Goal: Book appointment/travel/reservation

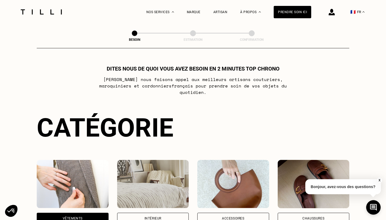
select select "FR"
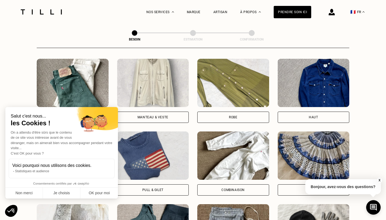
scroll to position [251, 0]
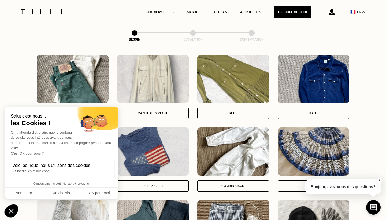
click at [7, 211] on icon "Fermer le widget sans consentement" at bounding box center [11, 210] width 14 height 13
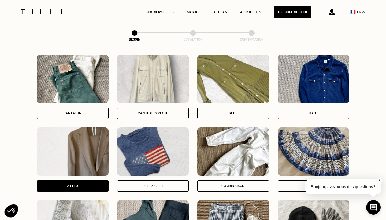
click at [67, 153] on img at bounding box center [73, 151] width 72 height 48
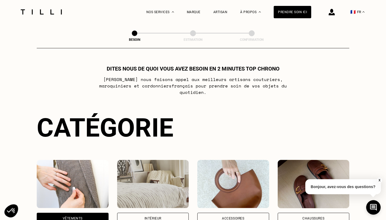
scroll to position [0, 0]
click at [47, 12] on img at bounding box center [41, 11] width 45 height 5
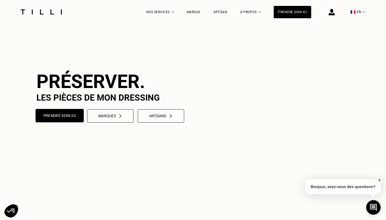
click at [69, 122] on button "Prendre soin ici" at bounding box center [60, 115] width 48 height 13
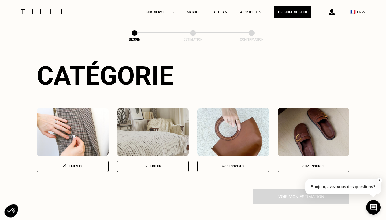
scroll to position [65, 0]
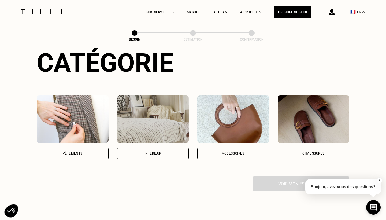
click at [75, 152] on div "Vêtements" at bounding box center [73, 153] width 20 height 3
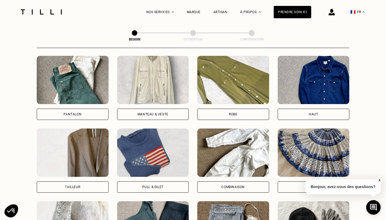
scroll to position [253, 0]
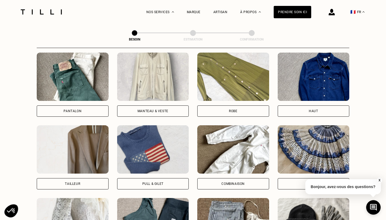
click at [74, 158] on img at bounding box center [73, 149] width 72 height 48
select select "FR"
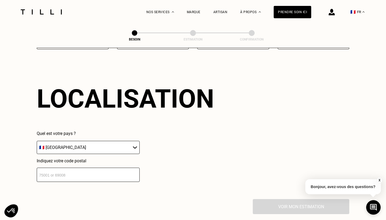
click at [74, 171] on input "number" at bounding box center [88, 175] width 103 height 14
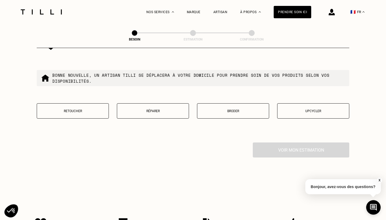
scroll to position [617, 0]
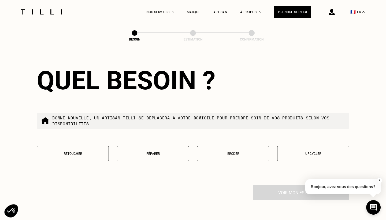
type input "59800"
click at [76, 146] on button "Retoucher" at bounding box center [73, 153] width 72 height 15
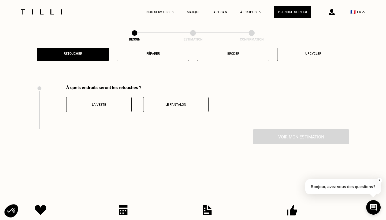
scroll to position [737, 0]
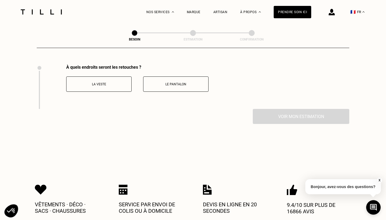
click at [112, 83] on button "La veste" at bounding box center [98, 83] width 65 height 15
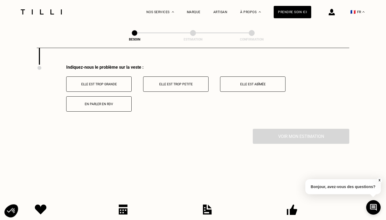
scroll to position [742, 0]
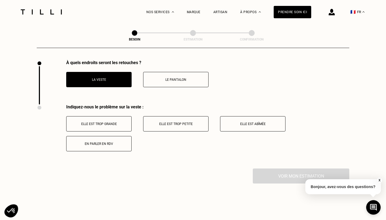
click at [164, 65] on div "La veste Le pantalon" at bounding box center [137, 76] width 142 height 22
click at [160, 78] on button "Le pantalon" at bounding box center [175, 79] width 65 height 15
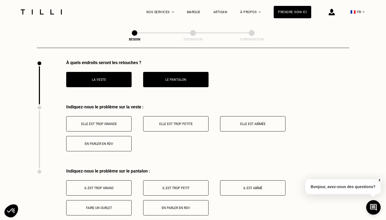
scroll to position [781, 0]
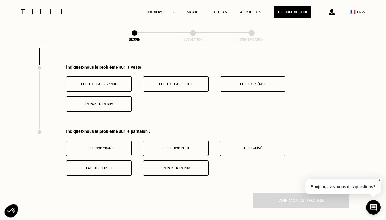
click at [105, 82] on p "Elle est trop grande" at bounding box center [99, 84] width 60 height 4
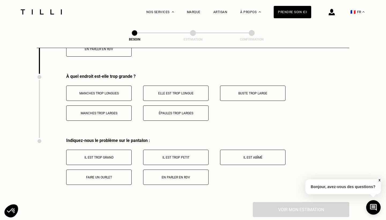
scroll to position [845, 0]
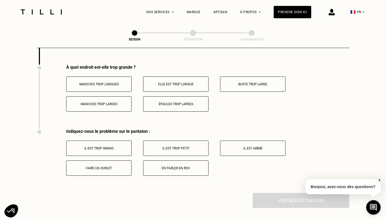
click at [117, 82] on p "Manches trop longues" at bounding box center [99, 84] width 60 height 4
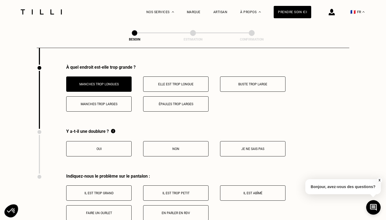
click at [108, 141] on button "Oui" at bounding box center [98, 148] width 65 height 15
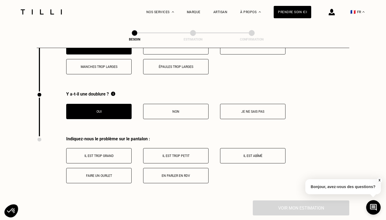
scroll to position [893, 0]
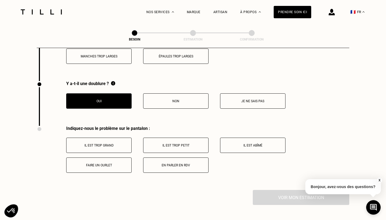
click at [107, 163] on button "Faire un ourlet" at bounding box center [98, 164] width 65 height 15
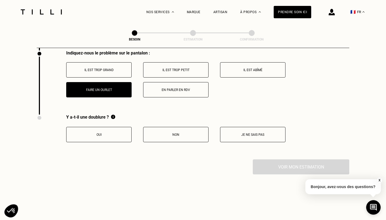
scroll to position [955, 0]
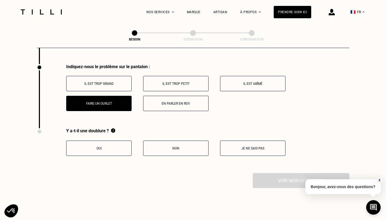
click at [240, 141] on button "Je ne sais pas" at bounding box center [252, 148] width 65 height 15
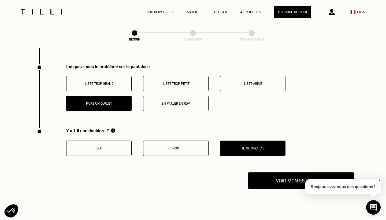
click at [267, 174] on button "Voir mon estimation" at bounding box center [301, 180] width 106 height 17
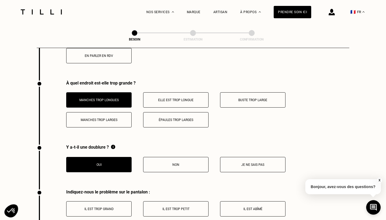
scroll to position [829, 0]
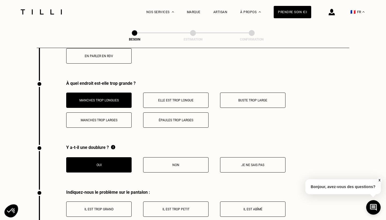
click at [199, 98] on p "Elle est trop longue" at bounding box center [176, 100] width 60 height 4
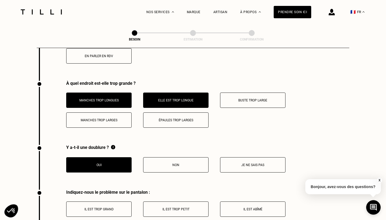
click at [240, 93] on button "Buste trop large" at bounding box center [252, 100] width 65 height 15
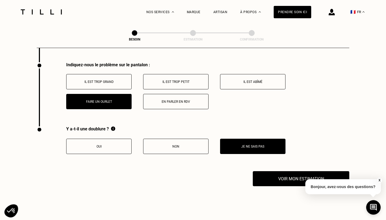
scroll to position [992, 0]
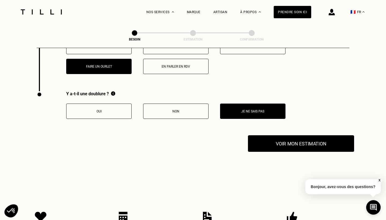
click at [265, 138] on button "Voir mon estimation" at bounding box center [301, 143] width 106 height 17
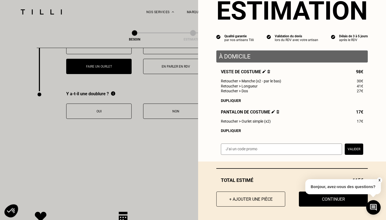
scroll to position [21, 0]
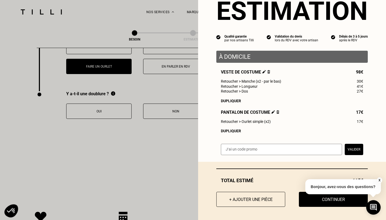
click at [382, 181] on button "X" at bounding box center [379, 180] width 5 height 6
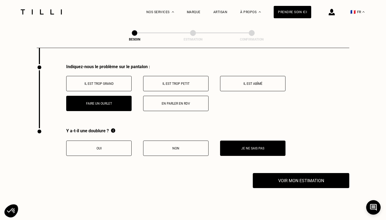
scroll to position [955, 0]
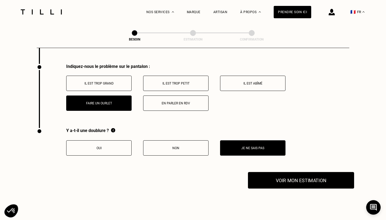
click at [292, 176] on button "Voir mon estimation" at bounding box center [301, 180] width 106 height 17
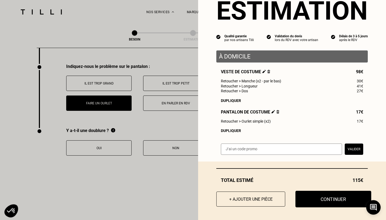
scroll to position [21, 0]
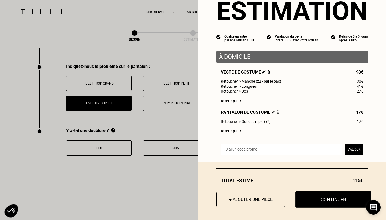
click at [315, 198] on button "Continuer" at bounding box center [334, 199] width 76 height 17
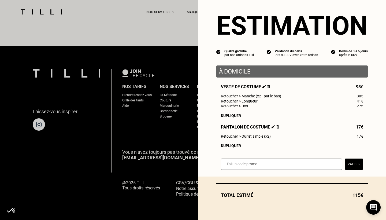
scroll to position [322, 0]
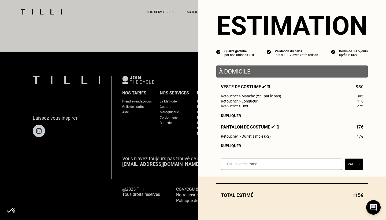
select select "FR"
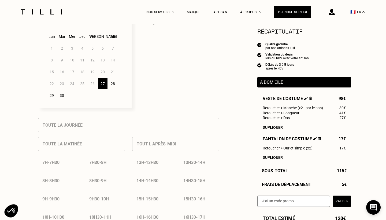
scroll to position [158, 0]
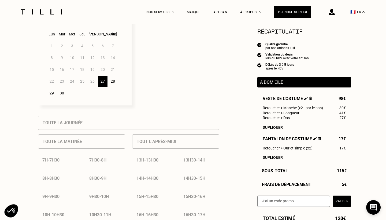
click at [115, 80] on div "28" at bounding box center [112, 81] width 9 height 11
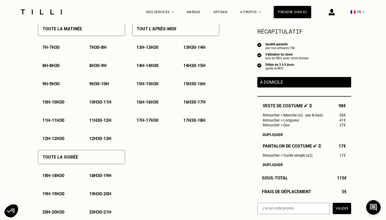
scroll to position [263, 0]
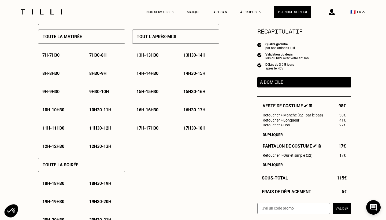
click at [43, 186] on div "18h - 18h30" at bounding box center [58, 184] width 40 height 14
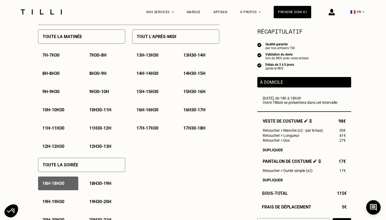
scroll to position [341, 0]
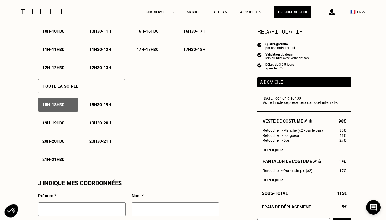
click at [197, 48] on p "17h30 - 18h" at bounding box center [195, 49] width 22 height 5
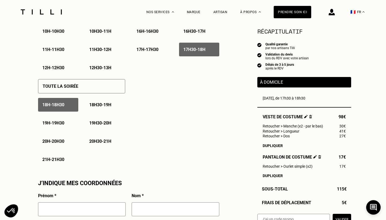
click at [54, 104] on p "18h - 18h30" at bounding box center [53, 104] width 22 height 5
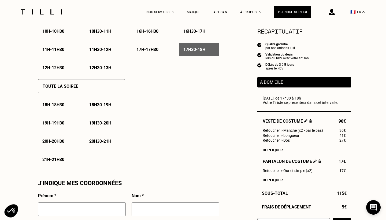
click at [200, 53] on div "17h30 - 18h" at bounding box center [199, 50] width 40 height 14
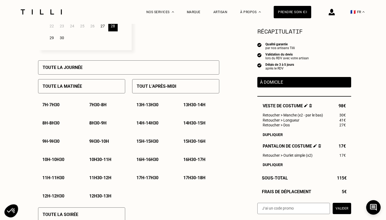
scroll to position [276, 0]
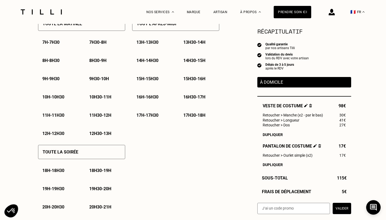
click at [195, 110] on div "17h30 - 18h" at bounding box center [199, 115] width 40 height 14
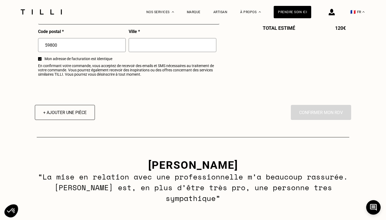
scroll to position [737, 0]
